Goal: Task Accomplishment & Management: Complete application form

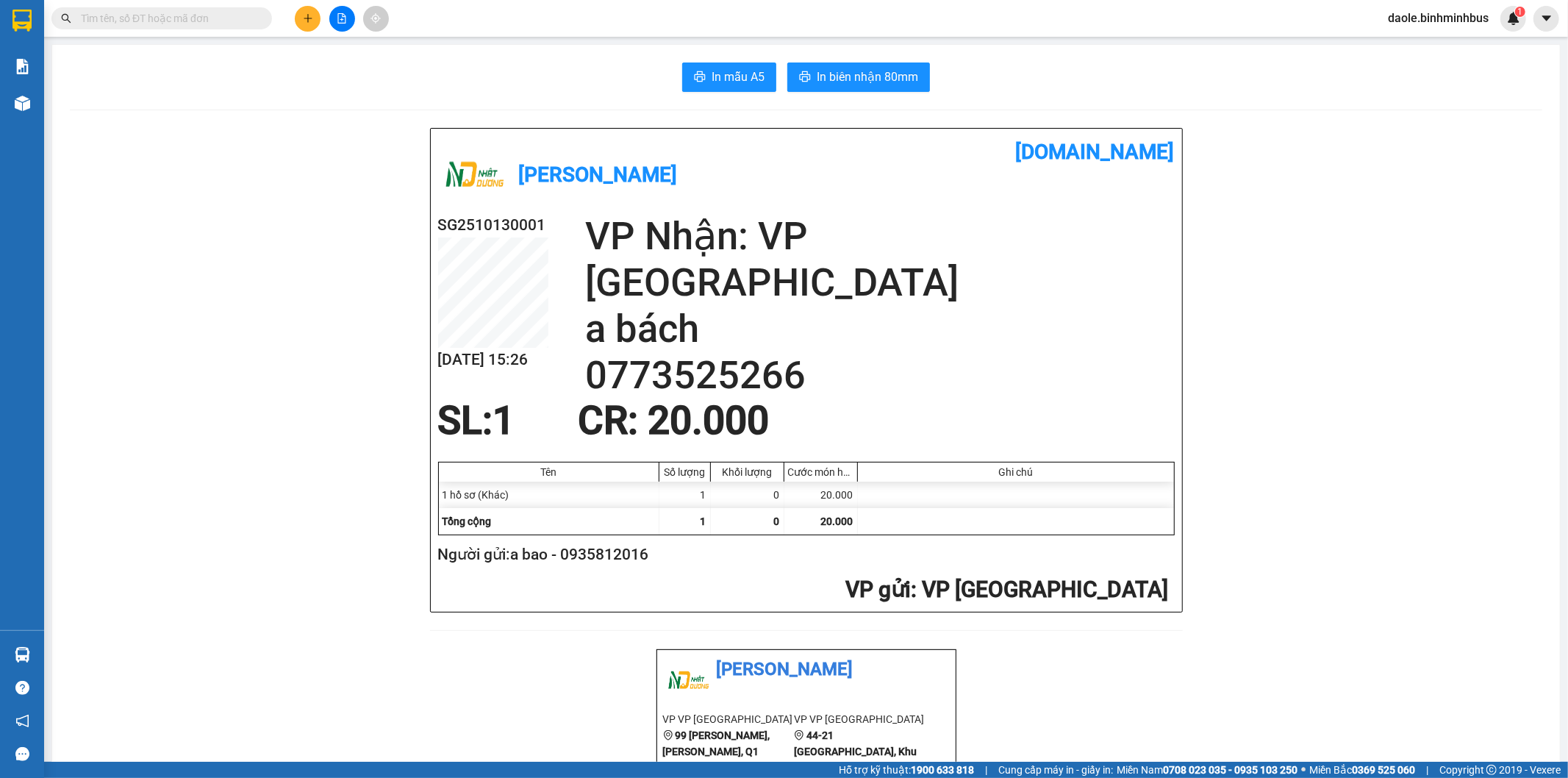
scroll to position [450, 0]
click at [1461, 20] on span "daole.binhminhbus" at bounding box center [1437, 18] width 124 height 19
click at [1421, 40] on span "Đăng xuất" at bounding box center [1445, 45] width 94 height 16
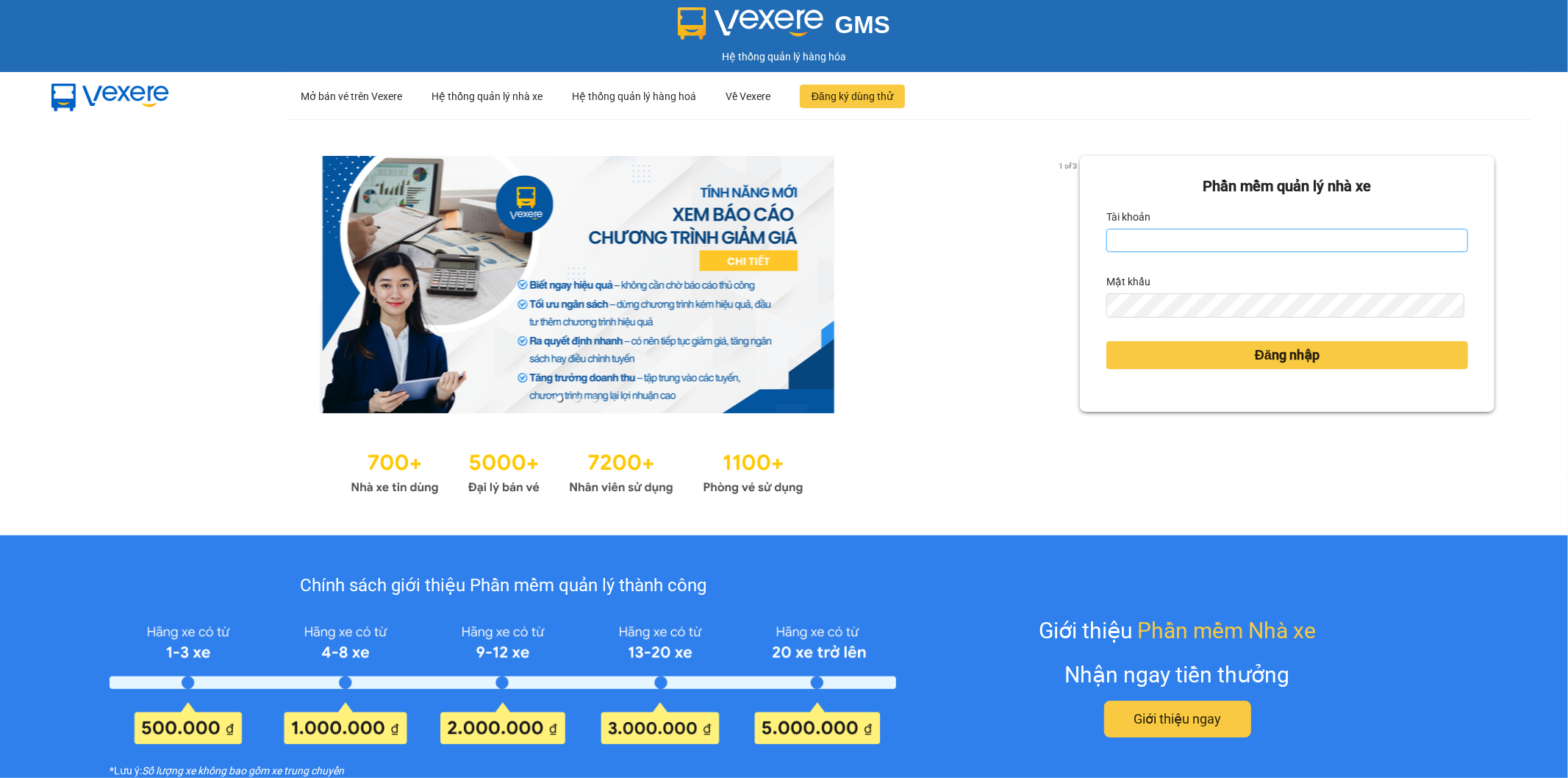
scroll to position [450, 0]
click at [1288, 239] on input "daole.binhminhbus" at bounding box center [1286, 240] width 362 height 24
type input "luong.binhminhbus"
click at [1222, 370] on div "Đăng nhập" at bounding box center [1286, 355] width 362 height 40
click at [1216, 353] on button "Đăng nhập" at bounding box center [1286, 355] width 362 height 28
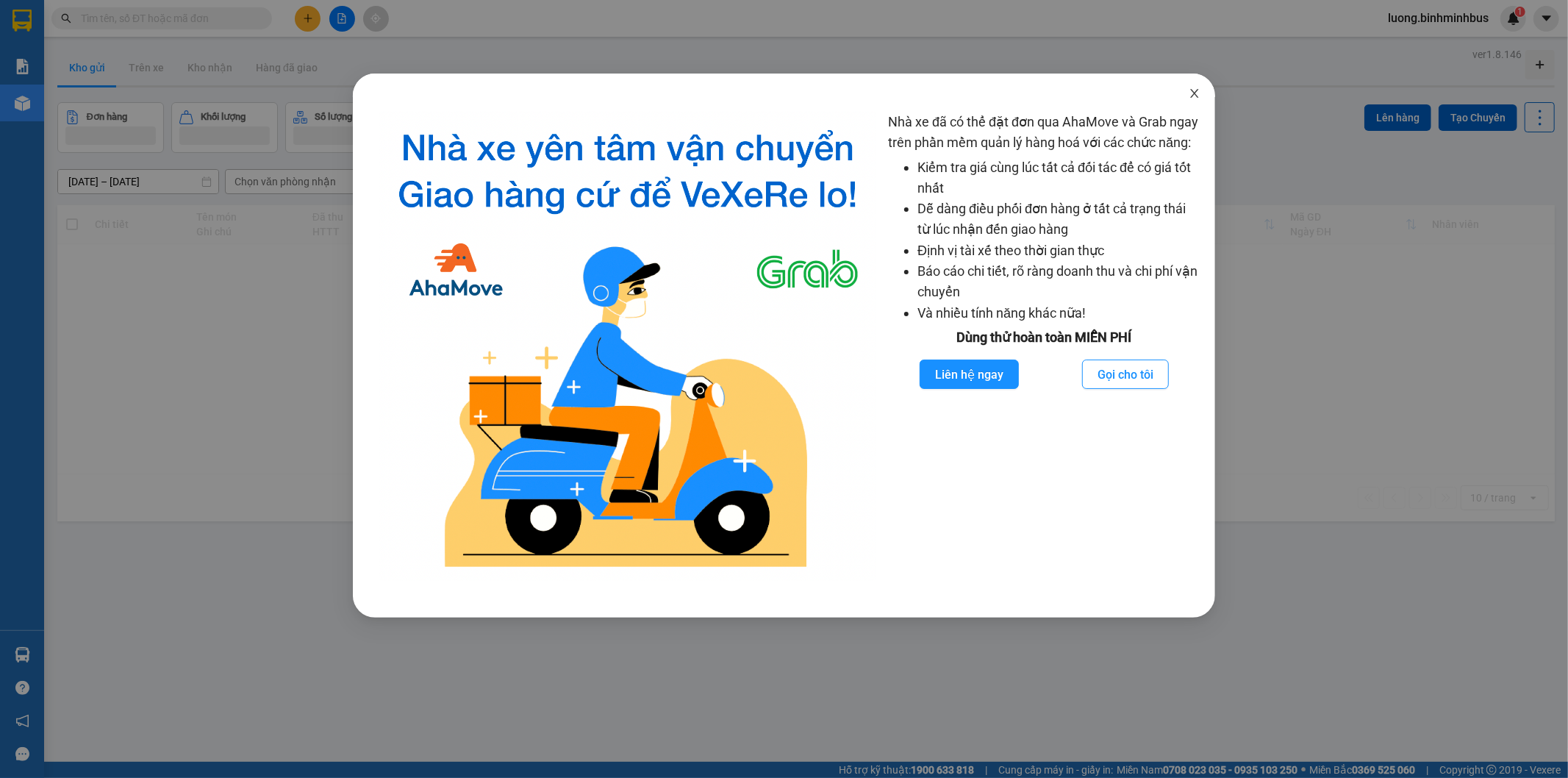
click at [1199, 89] on icon "close" at bounding box center [1195, 94] width 12 height 12
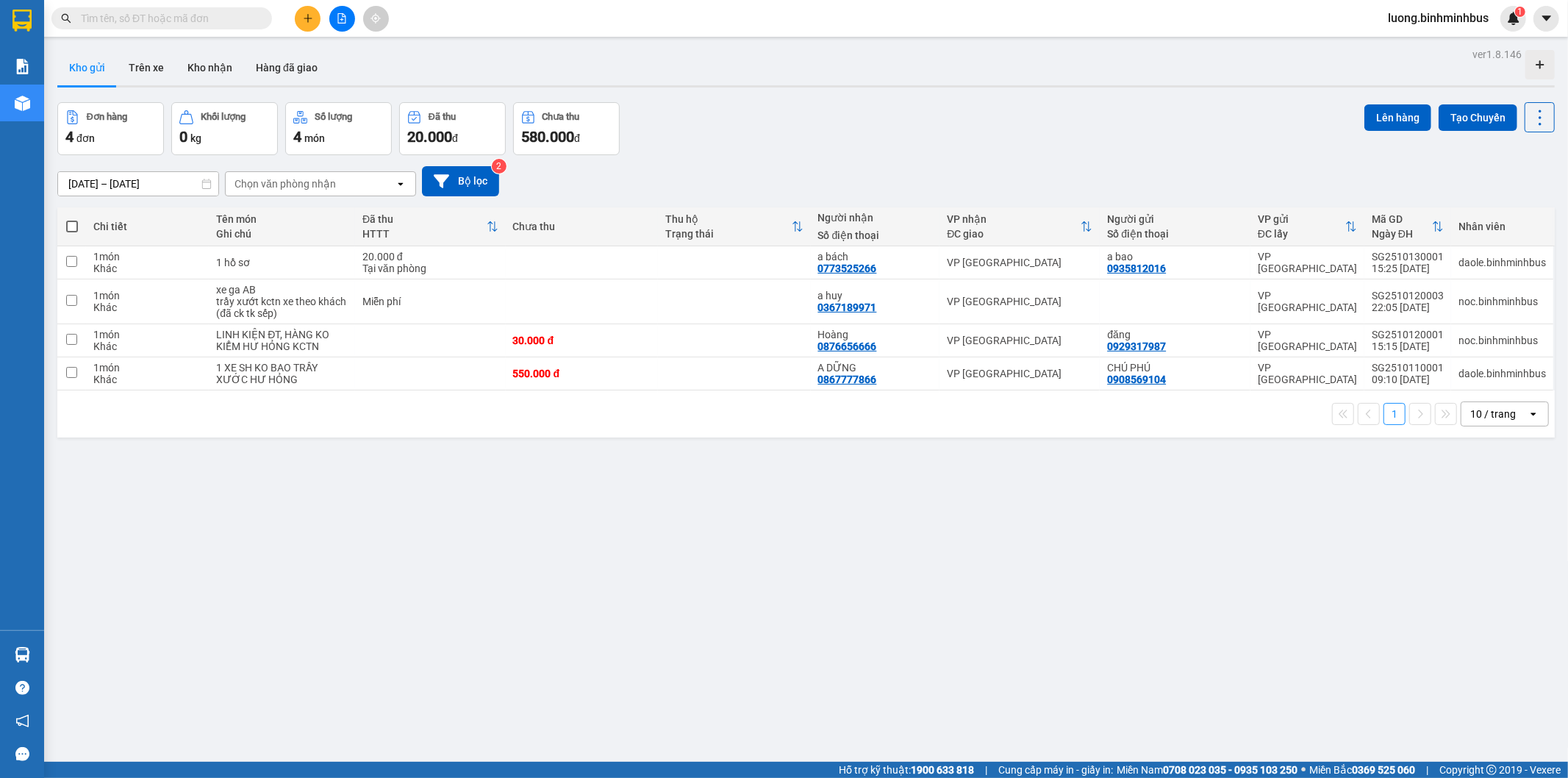
click at [300, 17] on button at bounding box center [308, 19] width 26 height 26
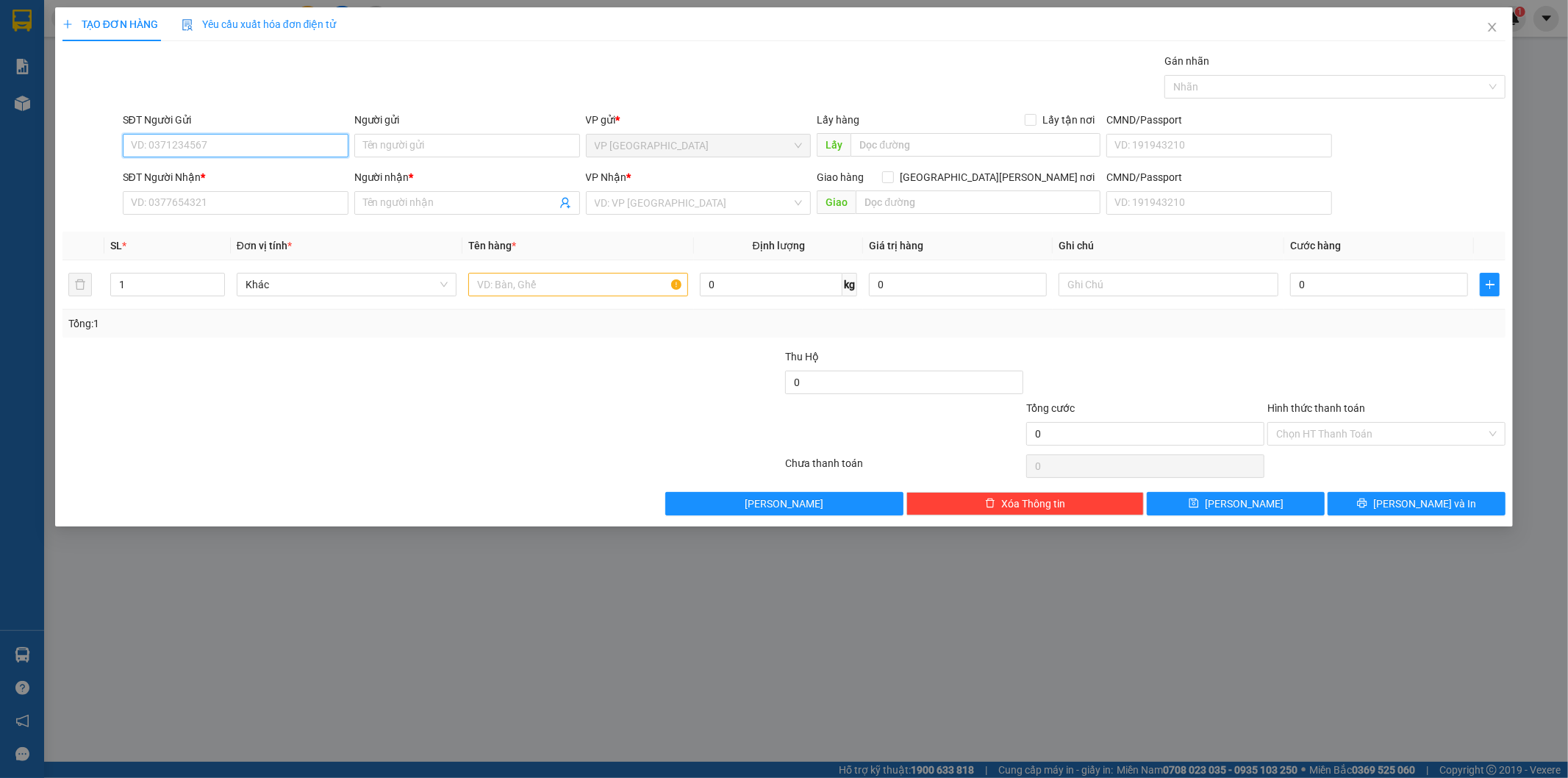
click at [282, 150] on input "SĐT Người Gửi" at bounding box center [236, 146] width 226 height 24
click at [239, 153] on input "SĐT Người Gửi" at bounding box center [236, 146] width 226 height 24
click at [239, 172] on div "0985428167 - khánh" at bounding box center [235, 174] width 208 height 16
type input "0985428167"
type input "khánh"
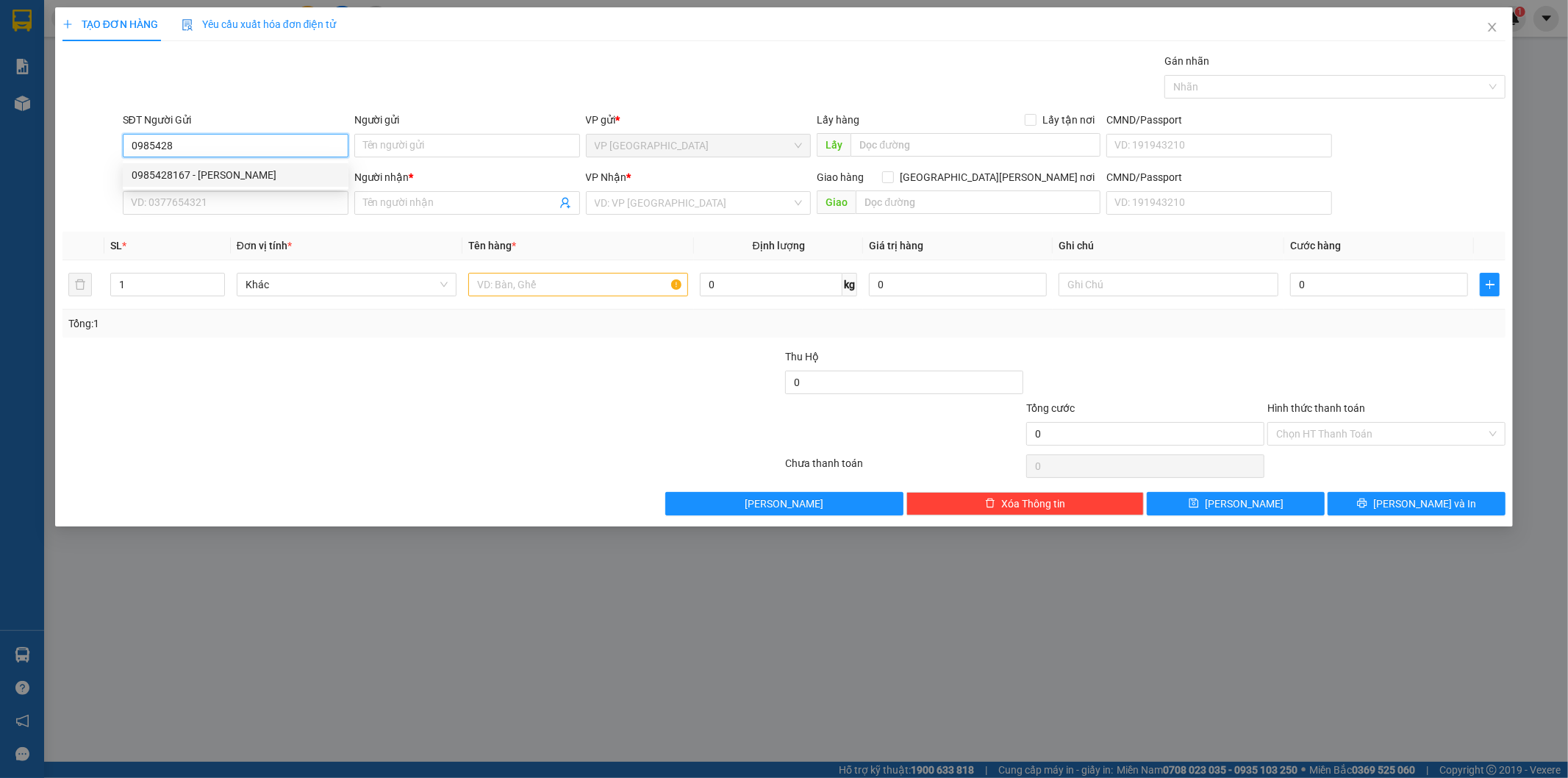
type input "0964914831"
type input "phúc"
type input "20.000"
type input "0985428167"
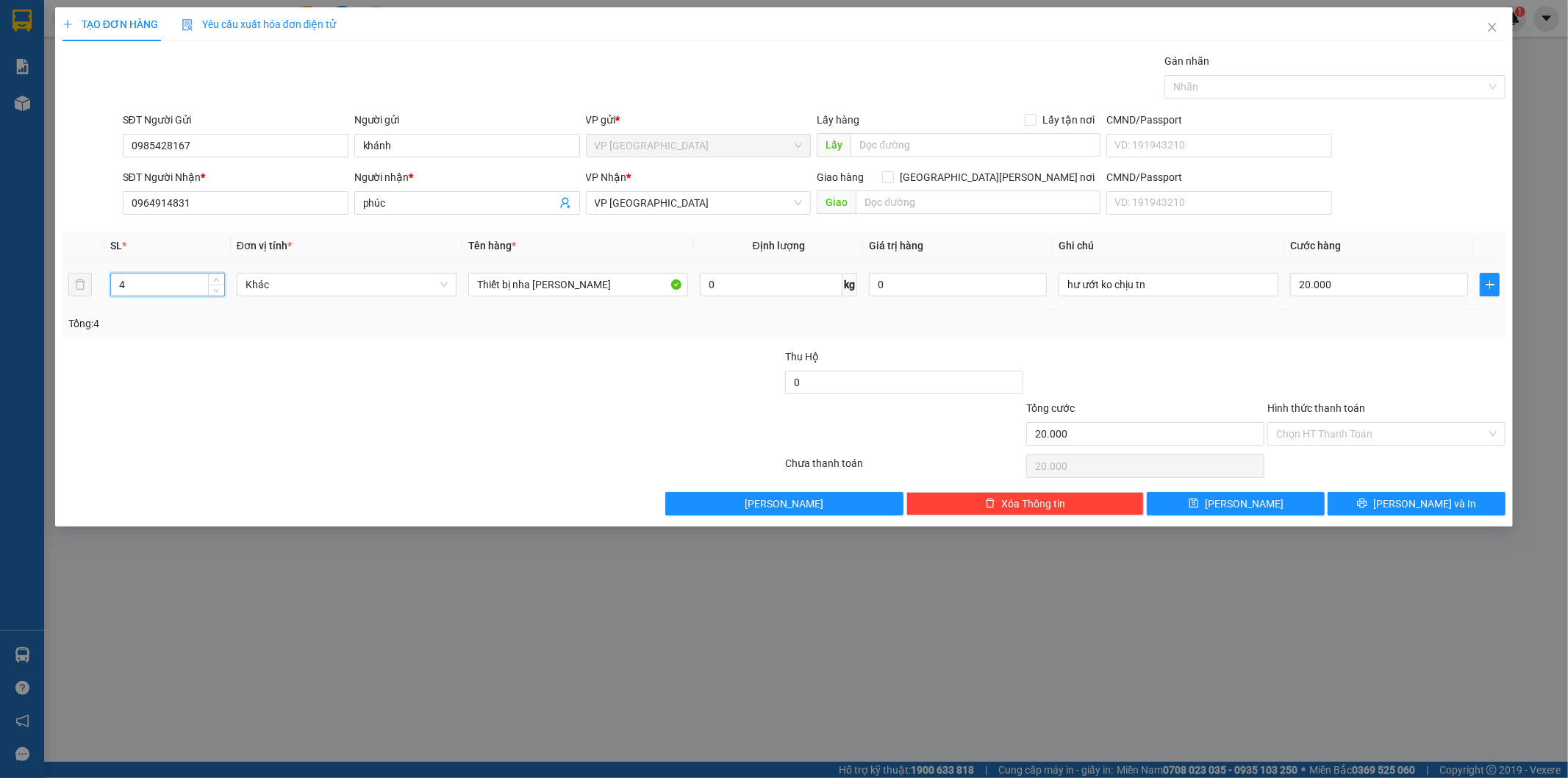
click at [159, 287] on input "4" at bounding box center [168, 284] width 113 height 22
type input "1"
click at [519, 283] on input "Thiết bị nha khoa" at bounding box center [577, 285] width 220 height 24
type textarea "nha"
click at [519, 283] on input "Thiết bị nha khoa" at bounding box center [577, 285] width 220 height 24
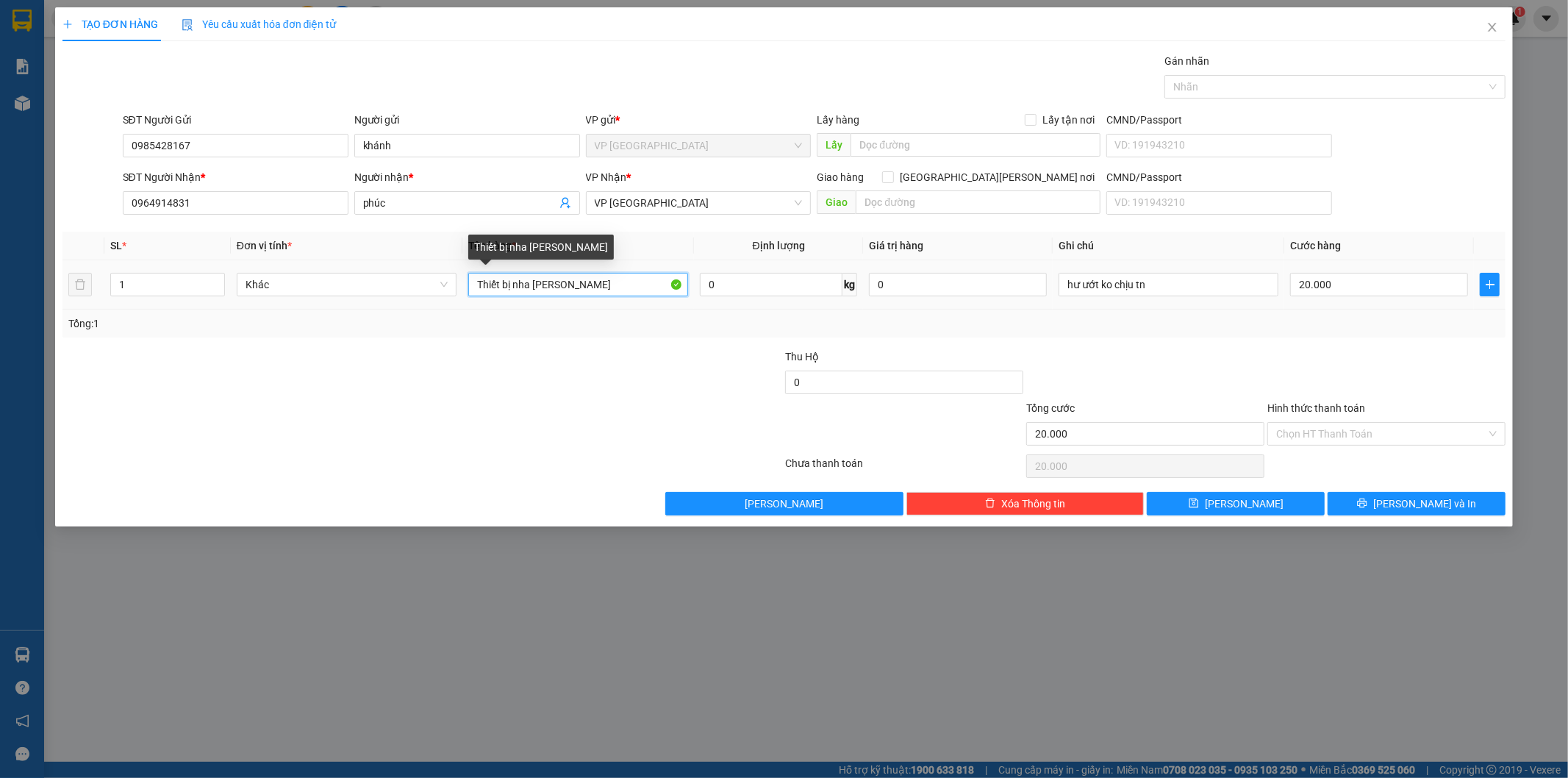
click at [519, 283] on input "Thiết bị nha khoa" at bounding box center [577, 285] width 220 height 24
type input "vật liệu nha trang"
click at [1393, 287] on input "20.000" at bounding box center [1378, 285] width 178 height 24
type input "5"
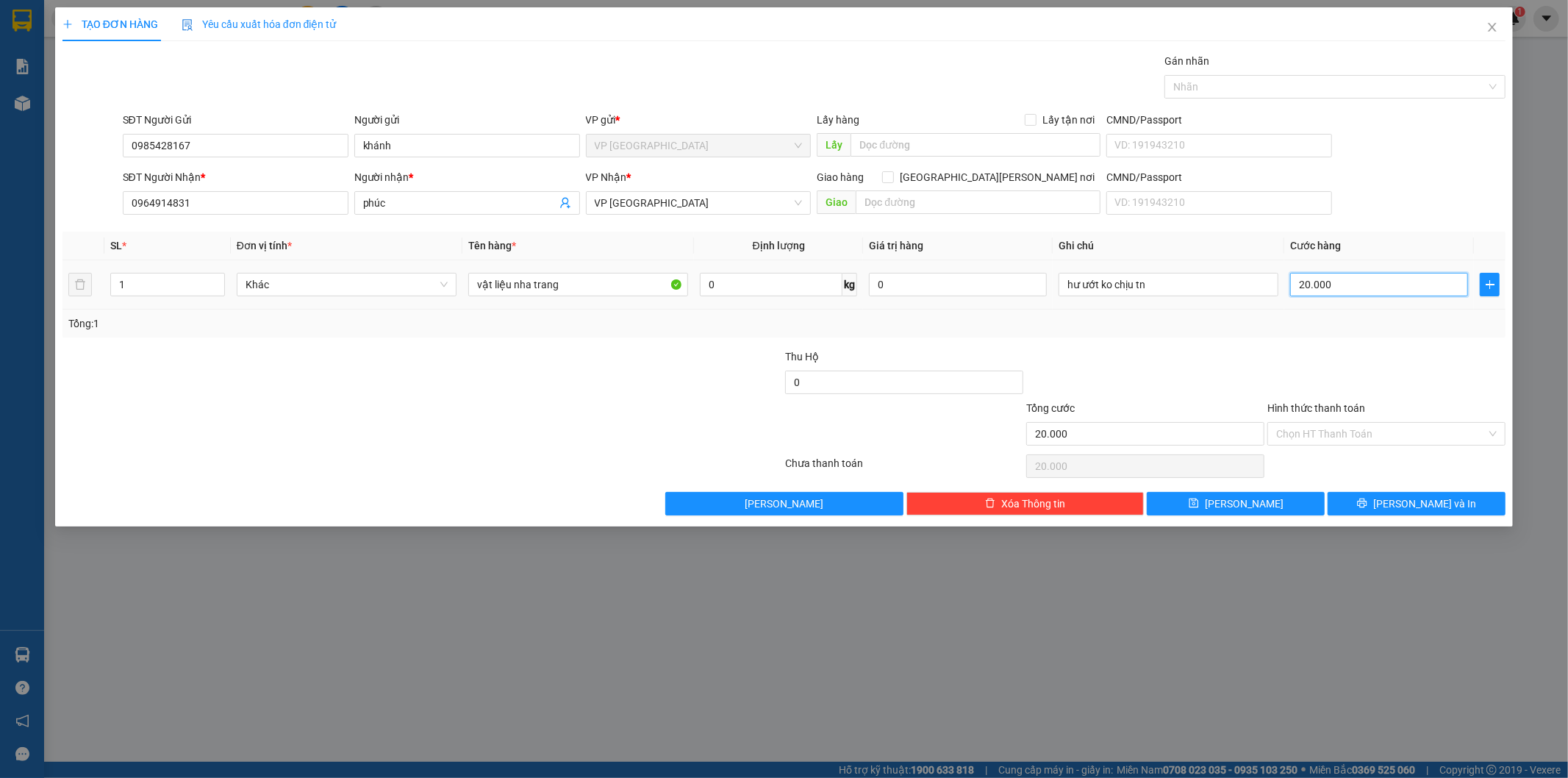
type input "5"
type input "50"
type input "500"
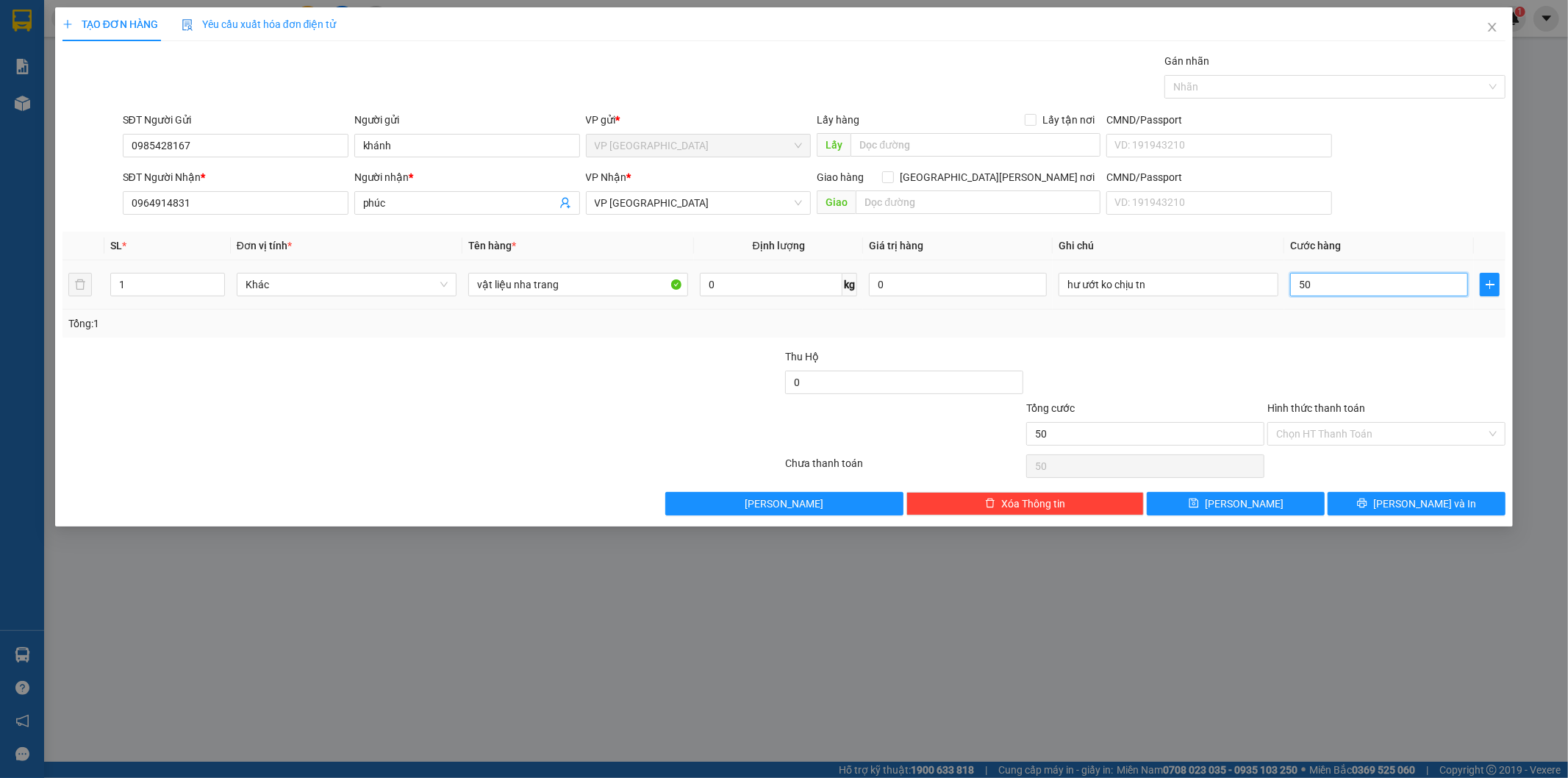
type input "500"
type input "5.000"
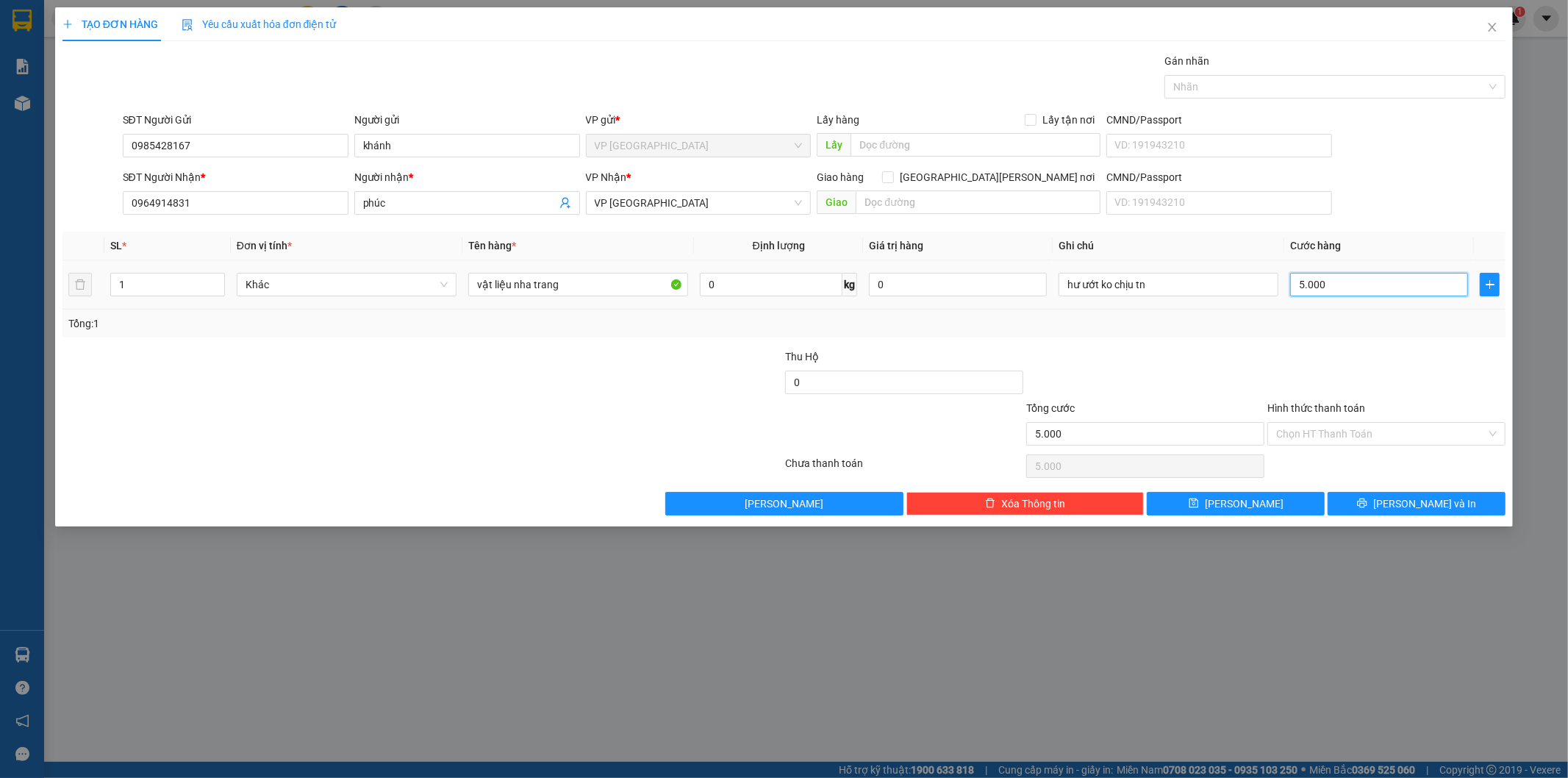
type input "50.000"
click at [1218, 354] on div at bounding box center [1146, 373] width 241 height 51
click at [1415, 505] on span "Lưu và In" at bounding box center [1425, 503] width 103 height 16
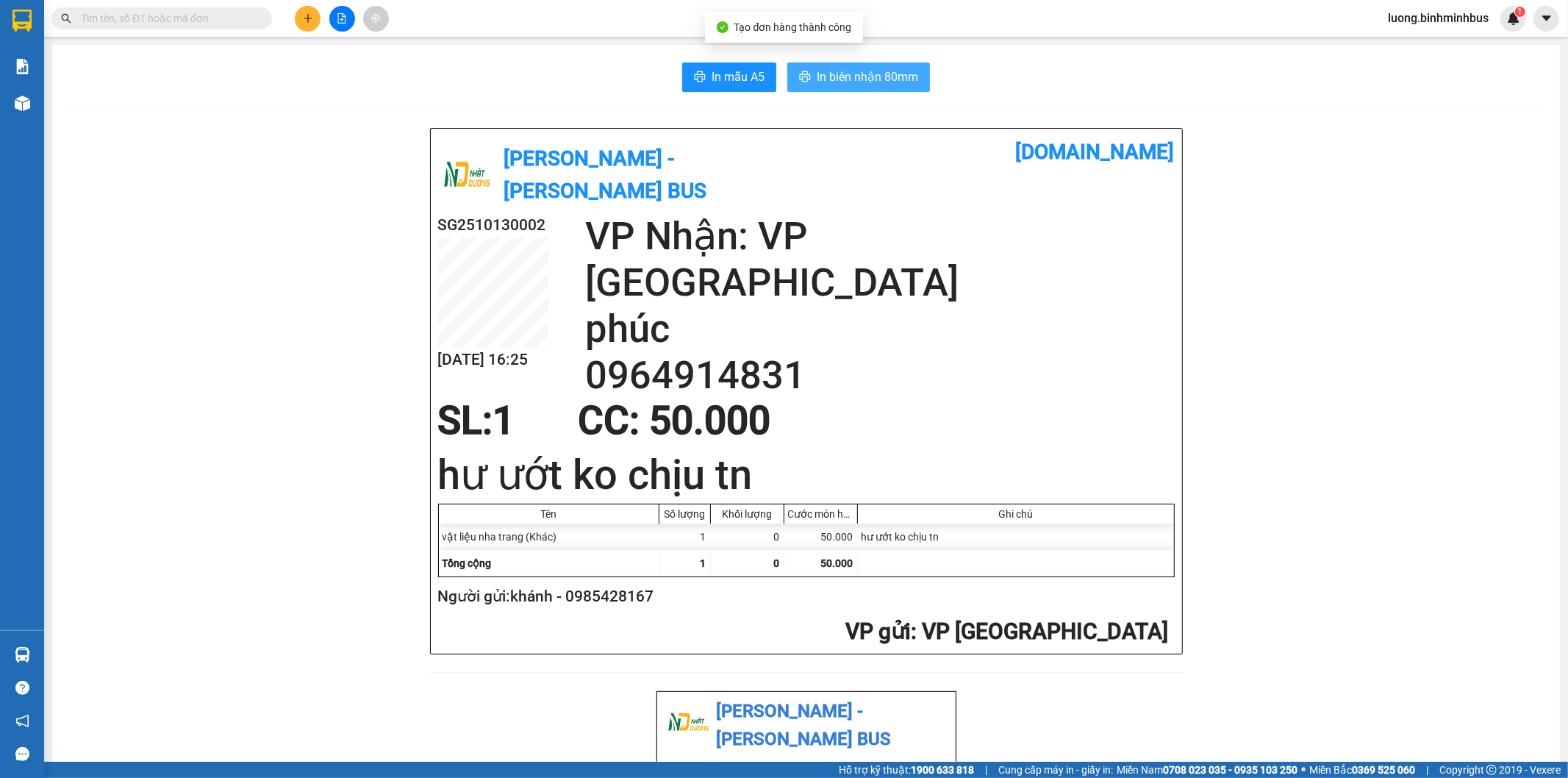
click at [878, 75] on span "In biên nhận 80mm" at bounding box center [867, 77] width 101 height 19
click at [727, 65] on button "In mẫu A5" at bounding box center [729, 77] width 94 height 30
